Goal: Information Seeking & Learning: Learn about a topic

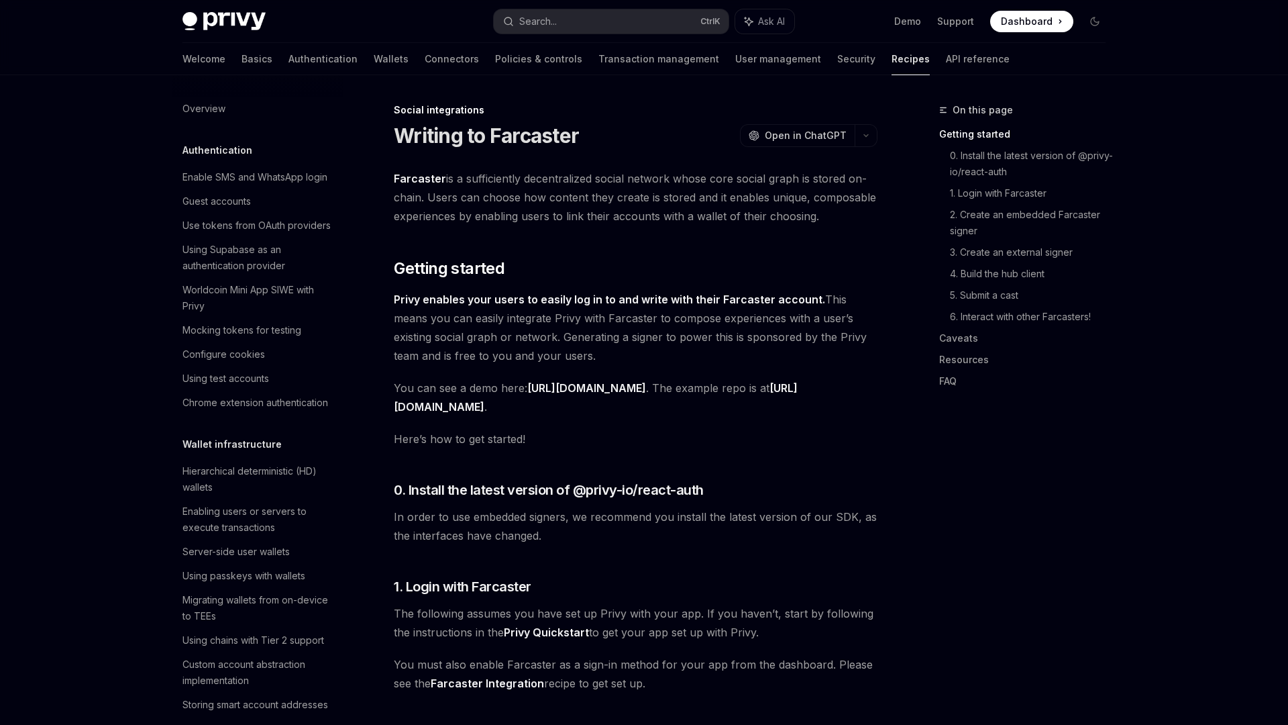
scroll to position [848, 0]
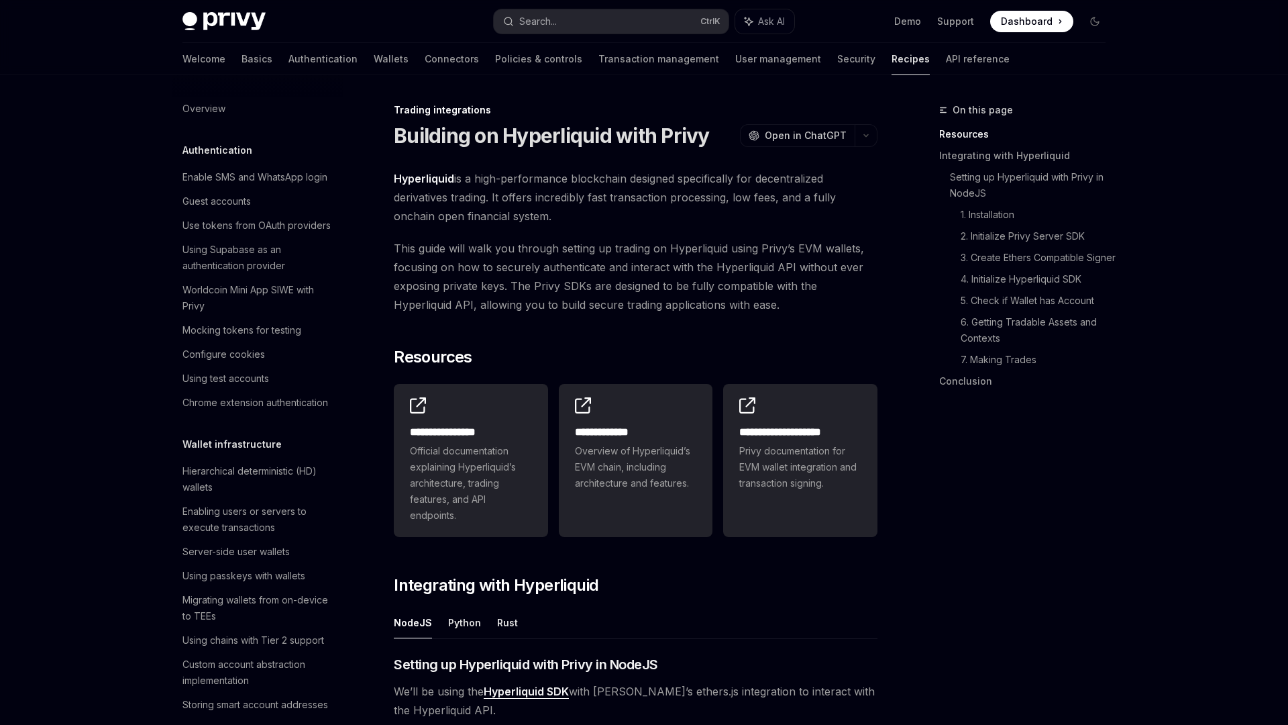
scroll to position [1194, 0]
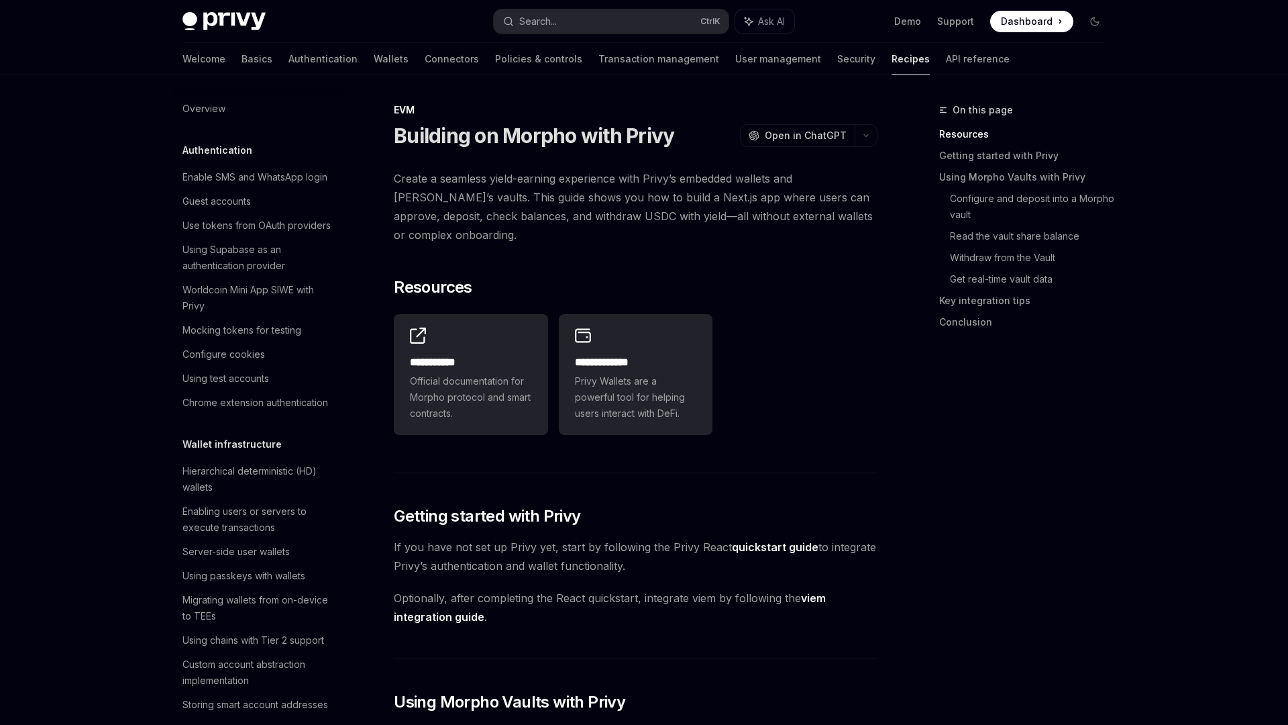
scroll to position [1746, 0]
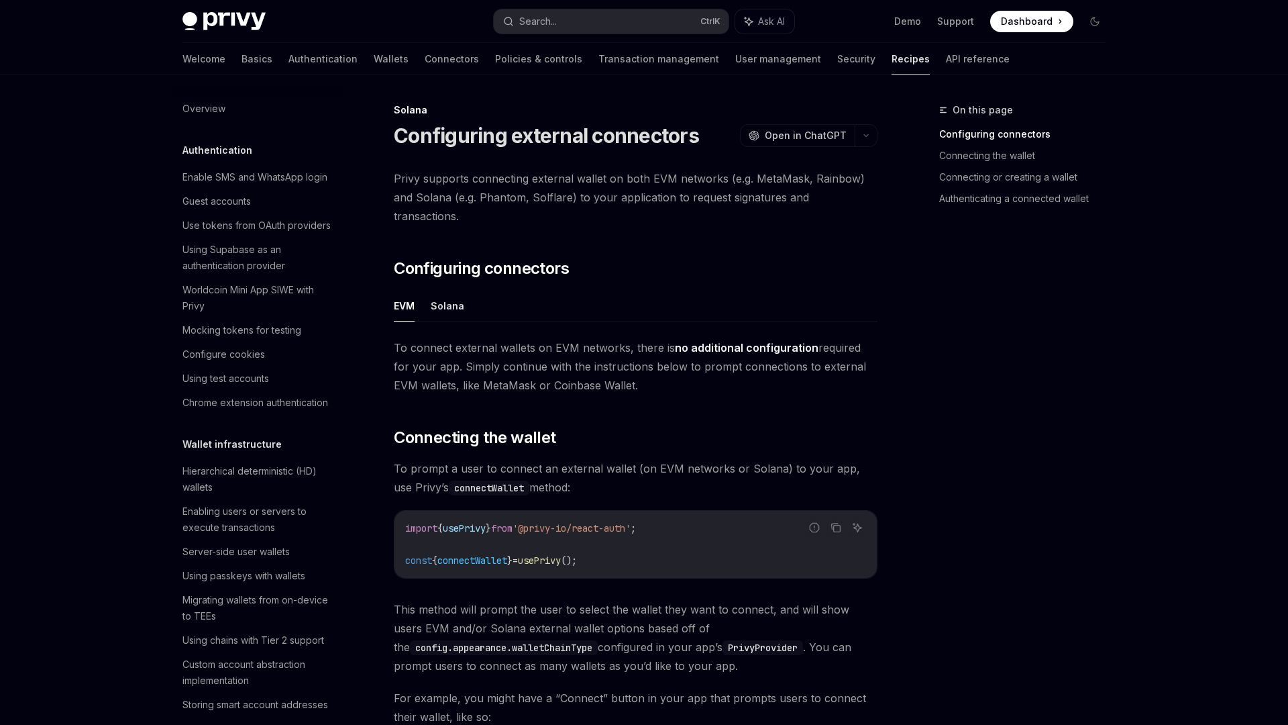
scroll to position [1875, 0]
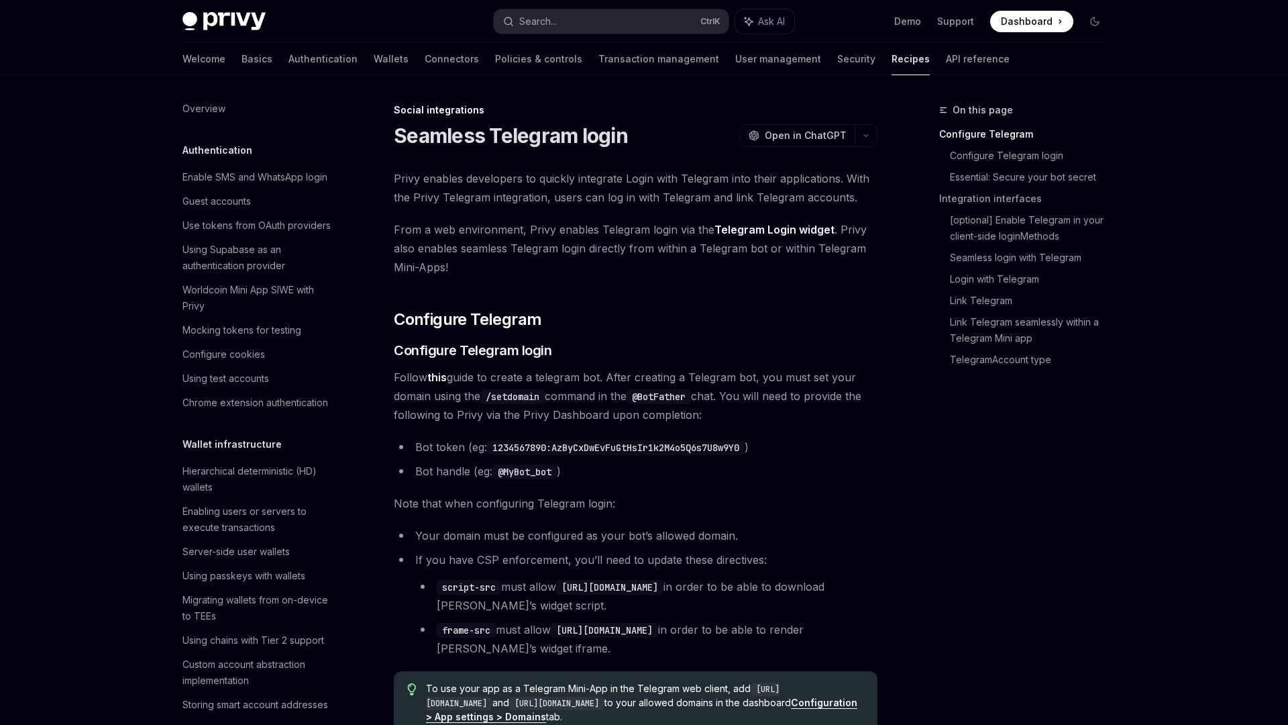
scroll to position [800, 0]
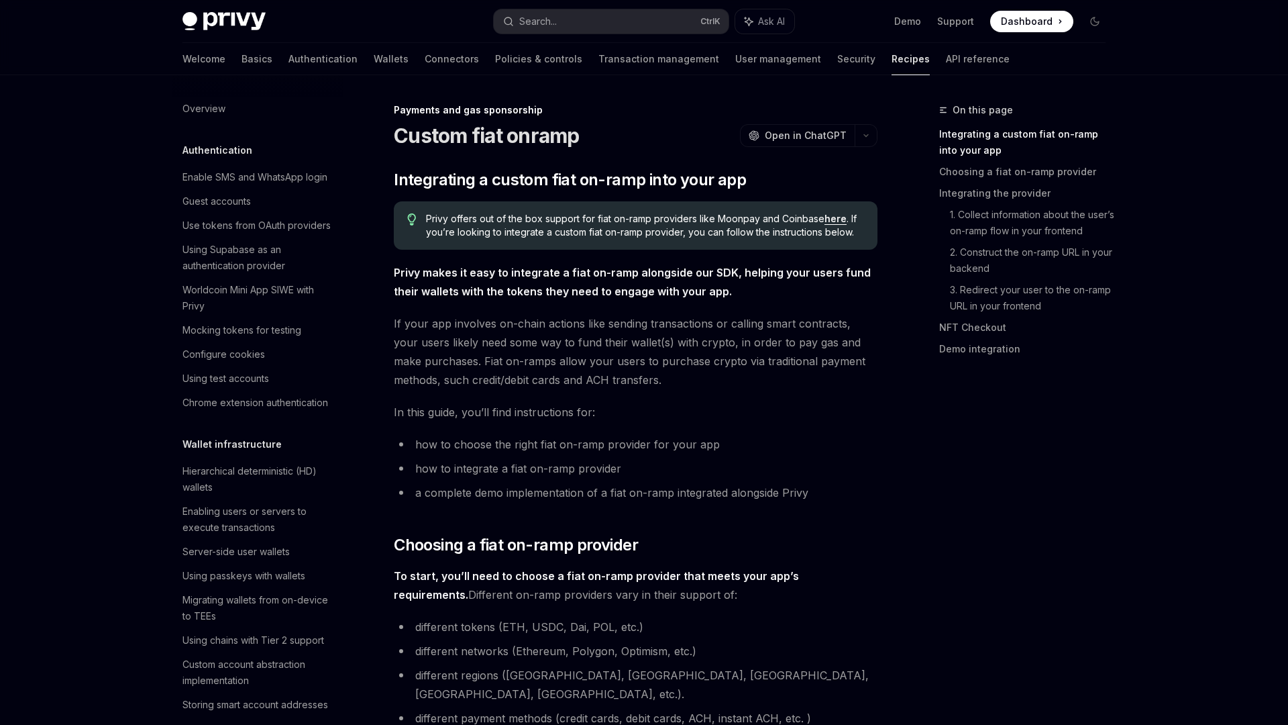
scroll to position [917, 0]
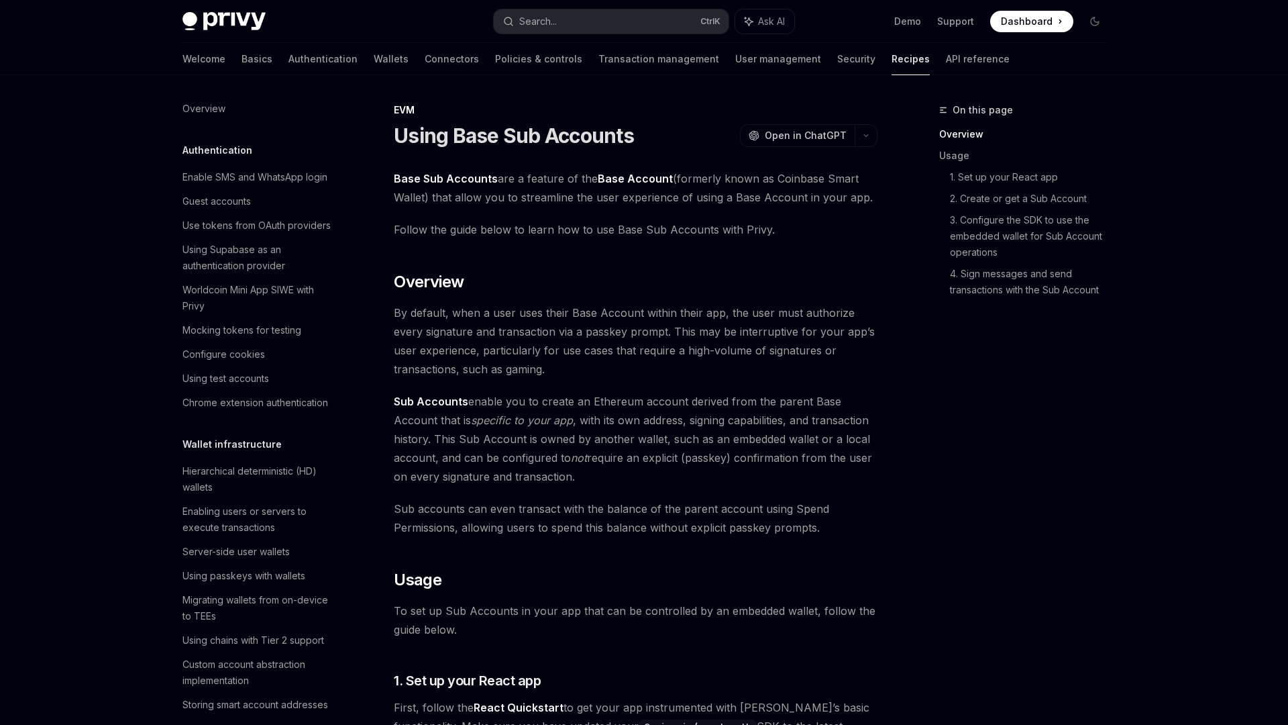
scroll to position [1674, 0]
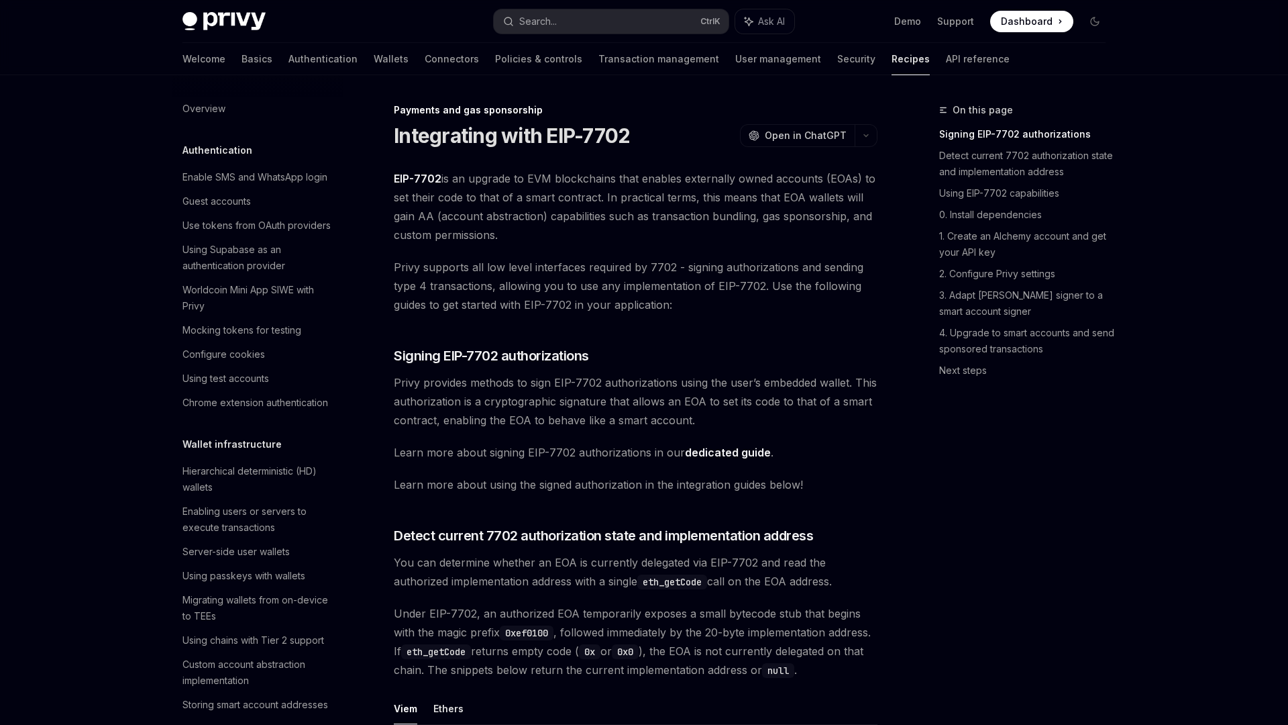
scroll to position [1029, 0]
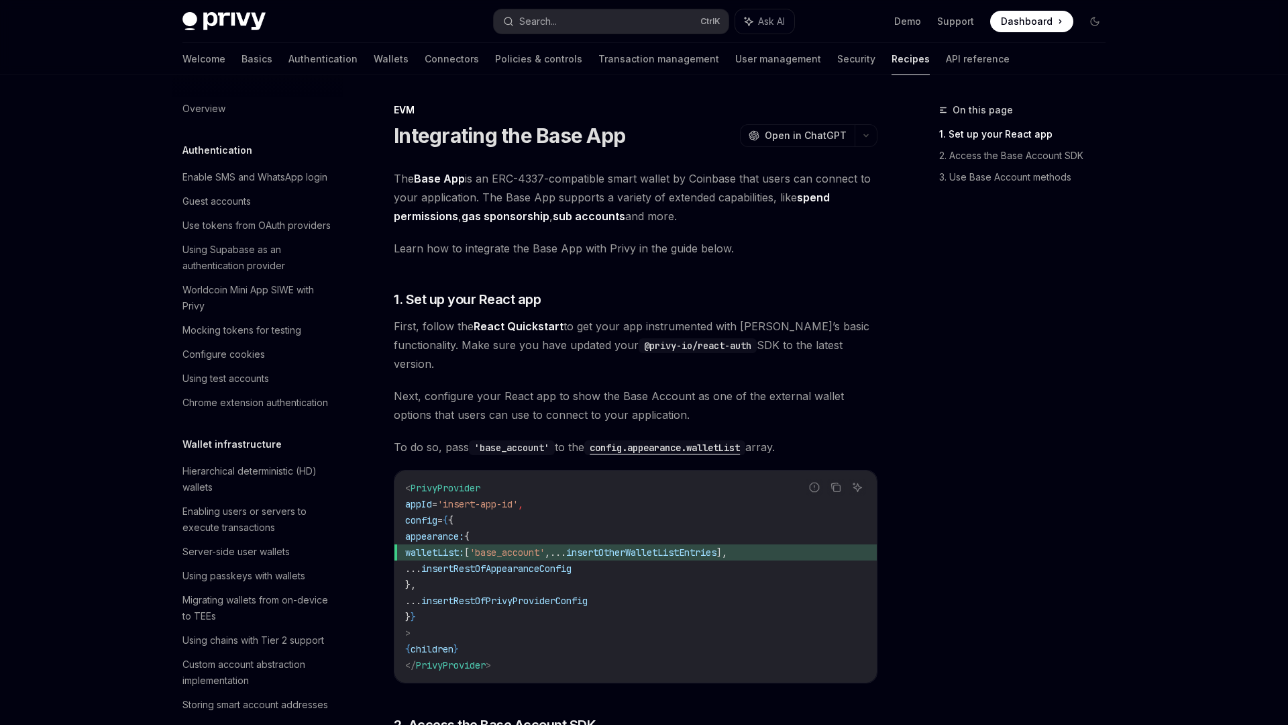
scroll to position [1649, 0]
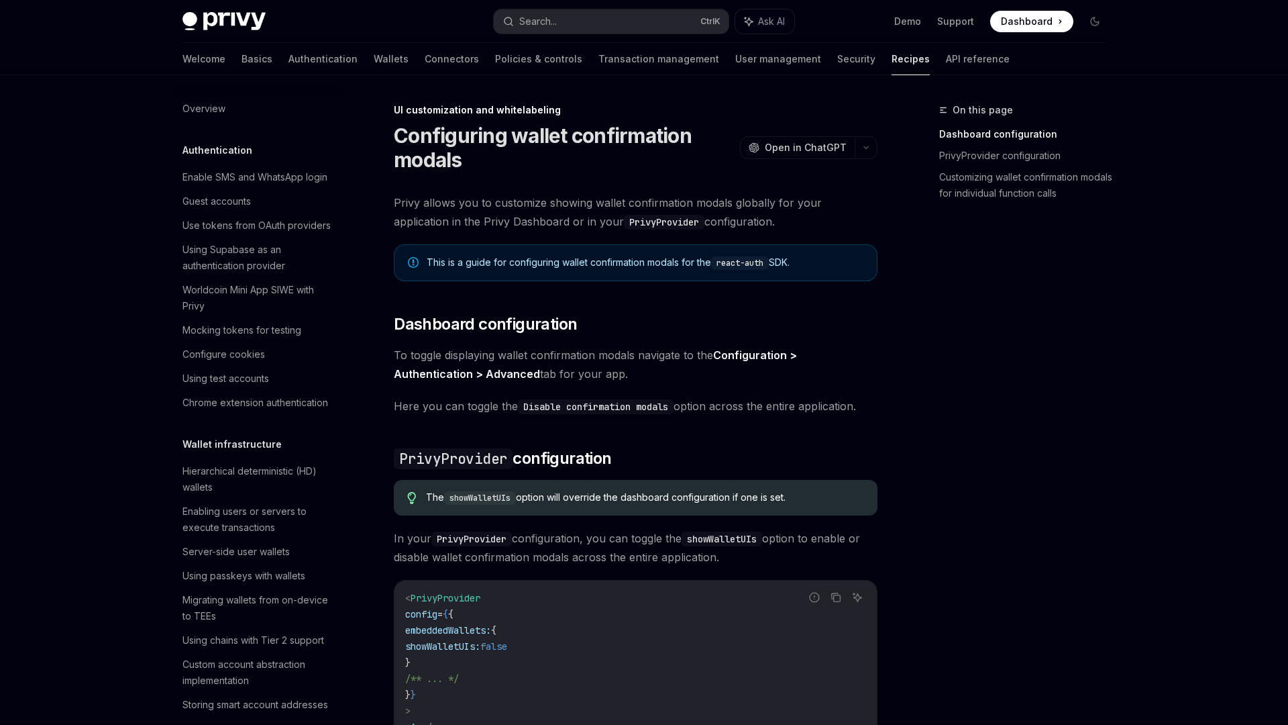
scroll to position [438, 0]
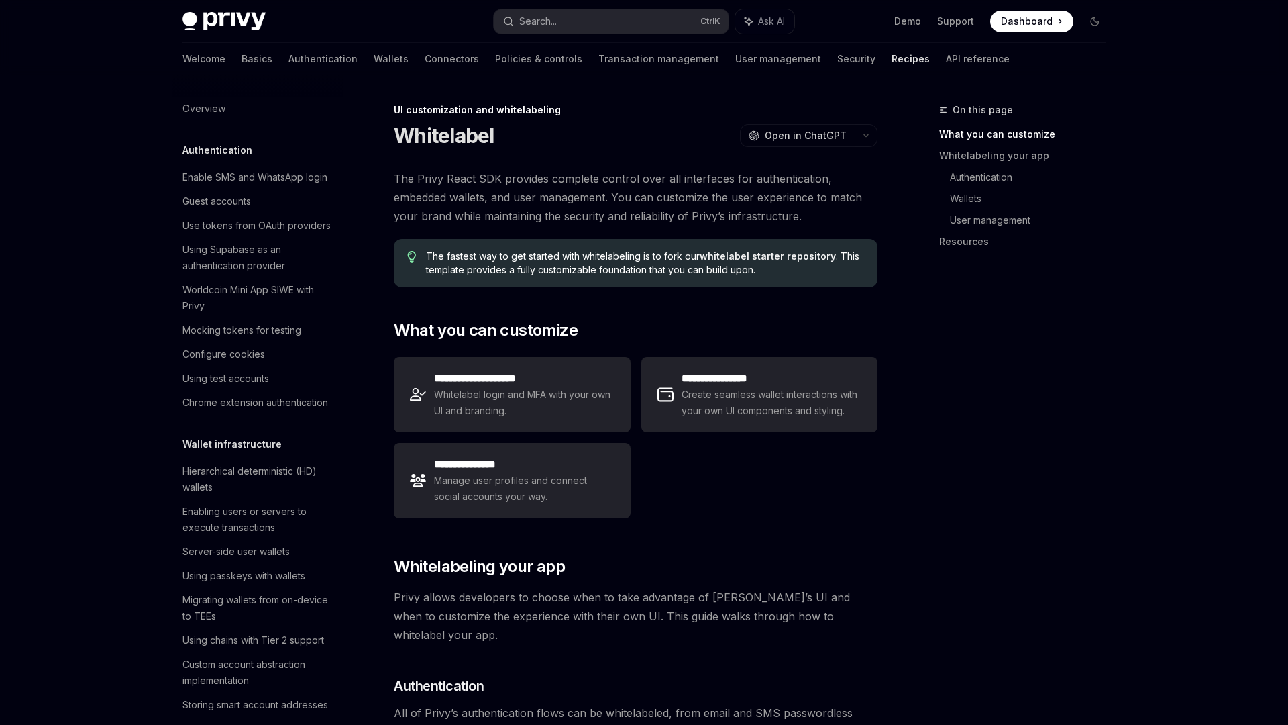
scroll to position [470, 0]
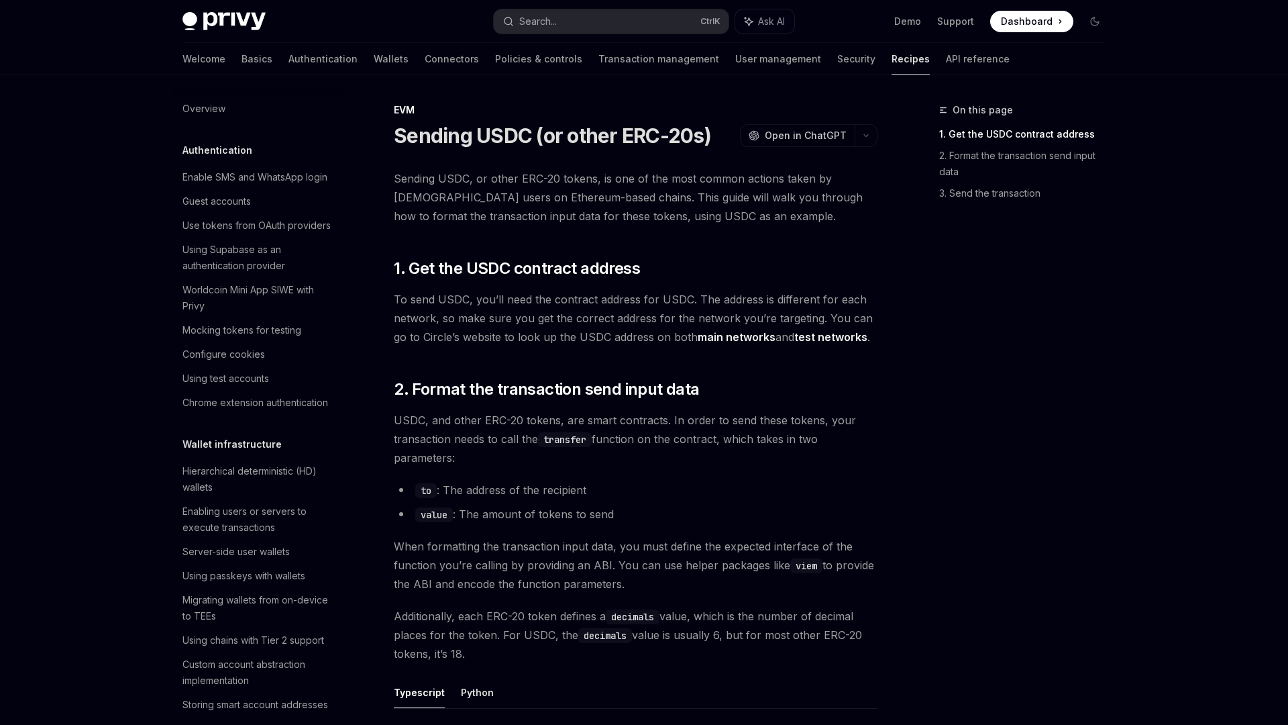
scroll to position [1633, 0]
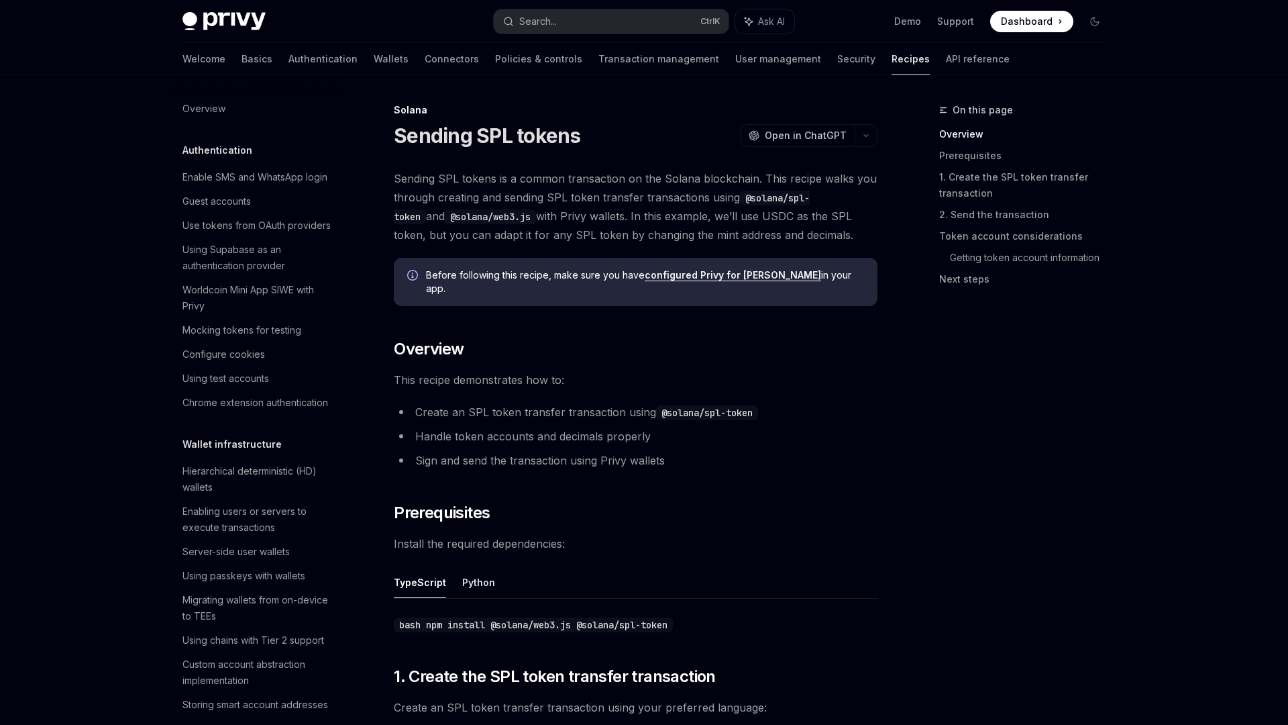
scroll to position [1859, 0]
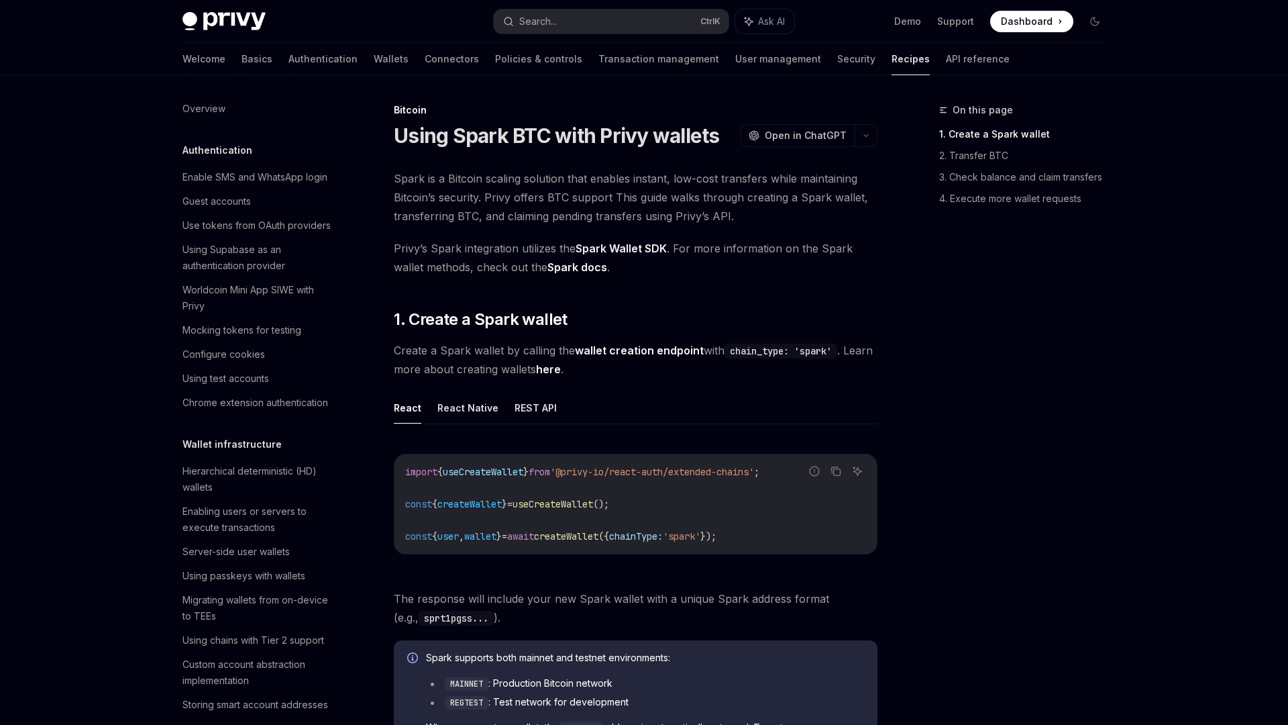
scroll to position [1875, 0]
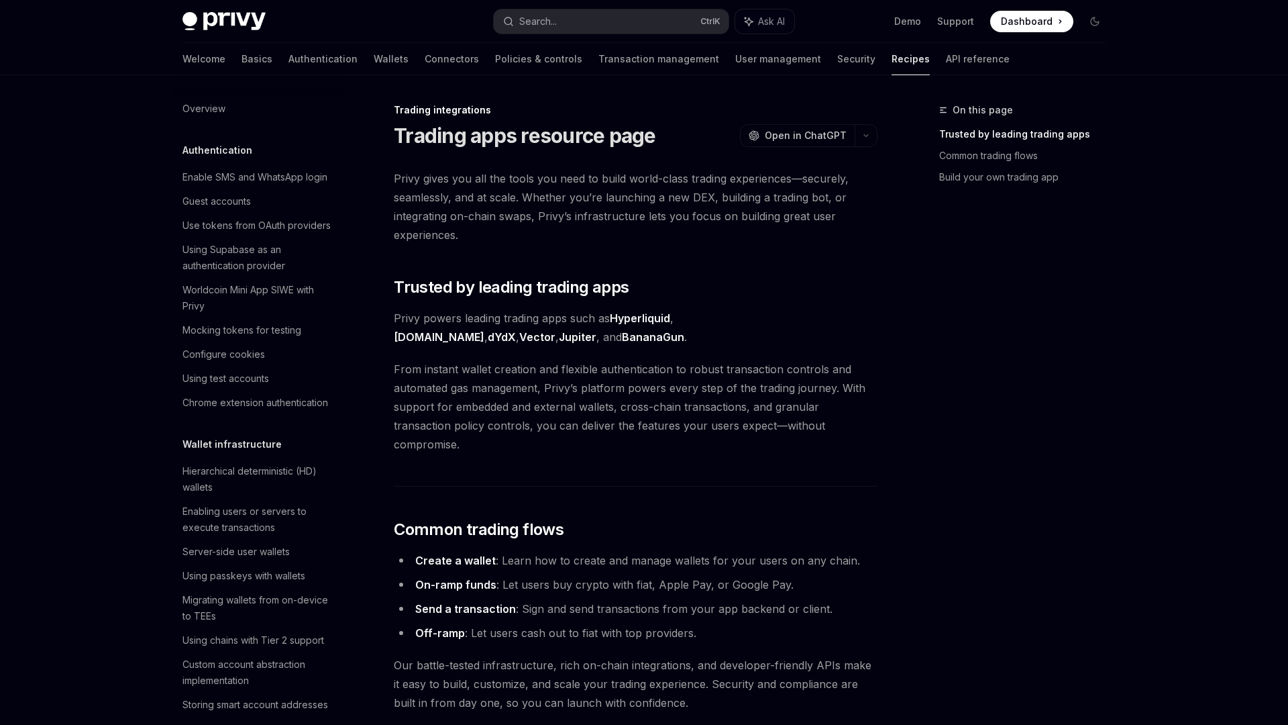
scroll to position [1138, 0]
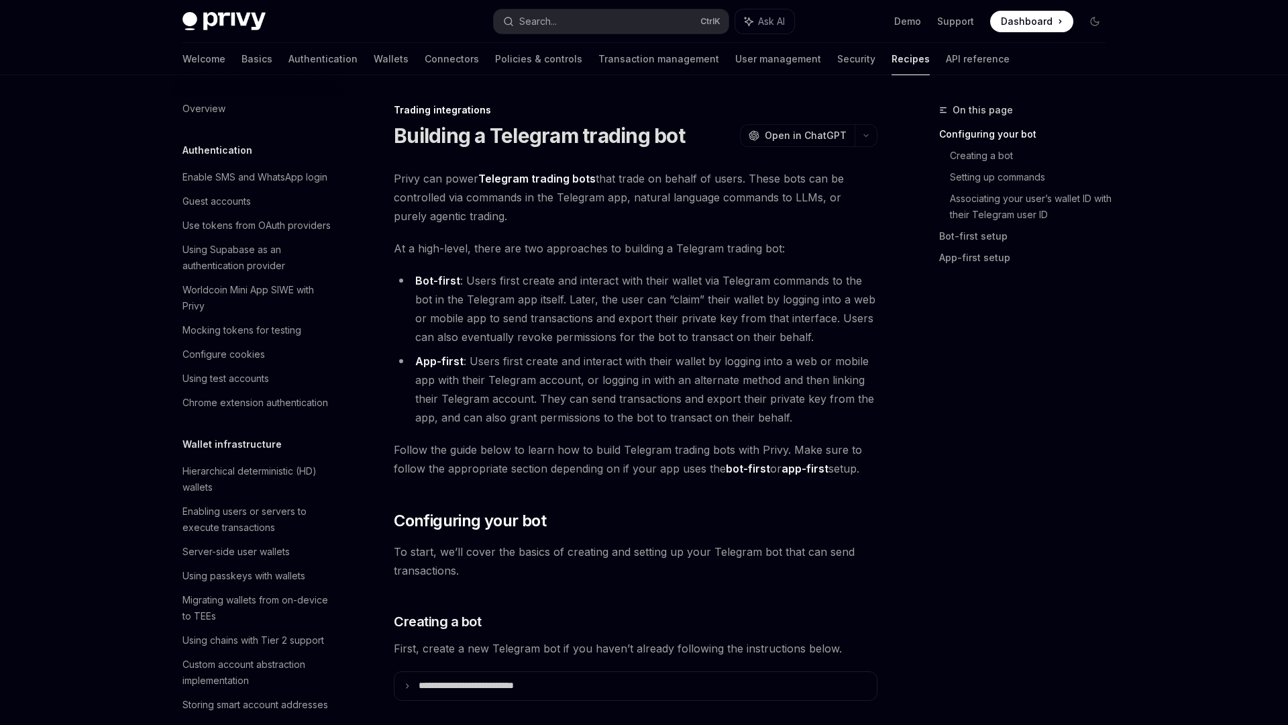
scroll to position [1235, 0]
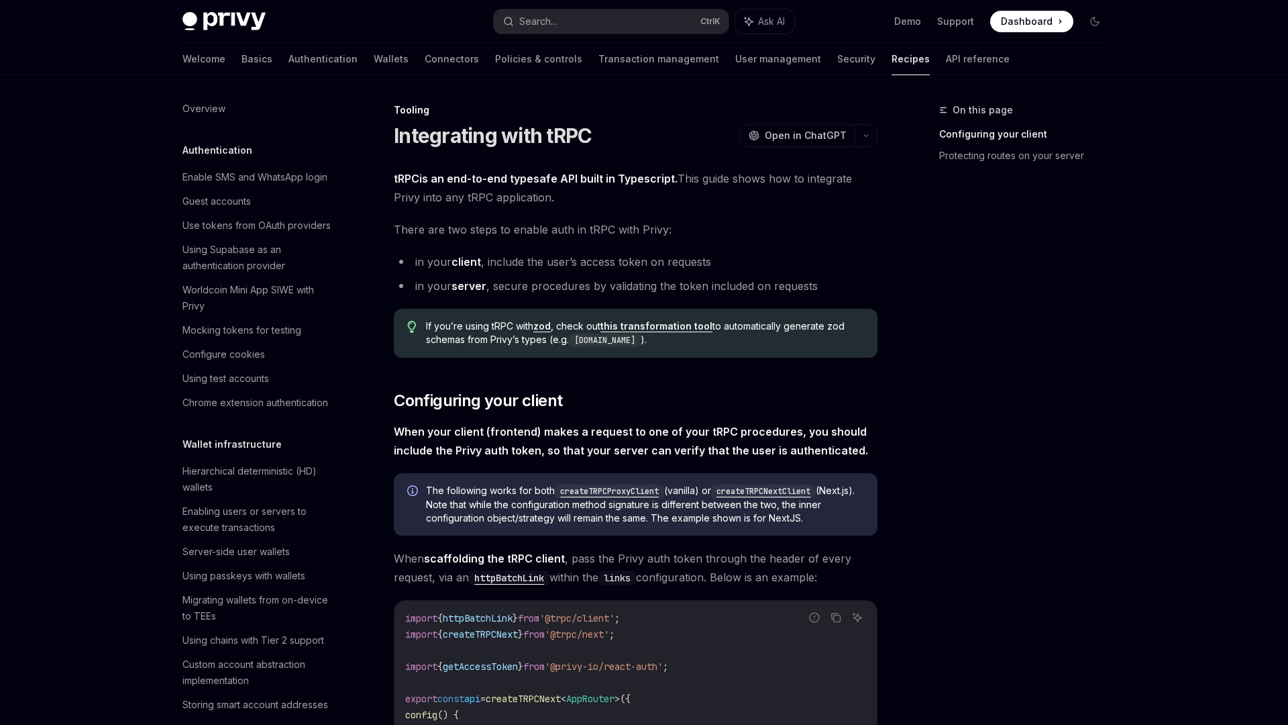
scroll to position [1557, 0]
